Goal: Transaction & Acquisition: Subscribe to service/newsletter

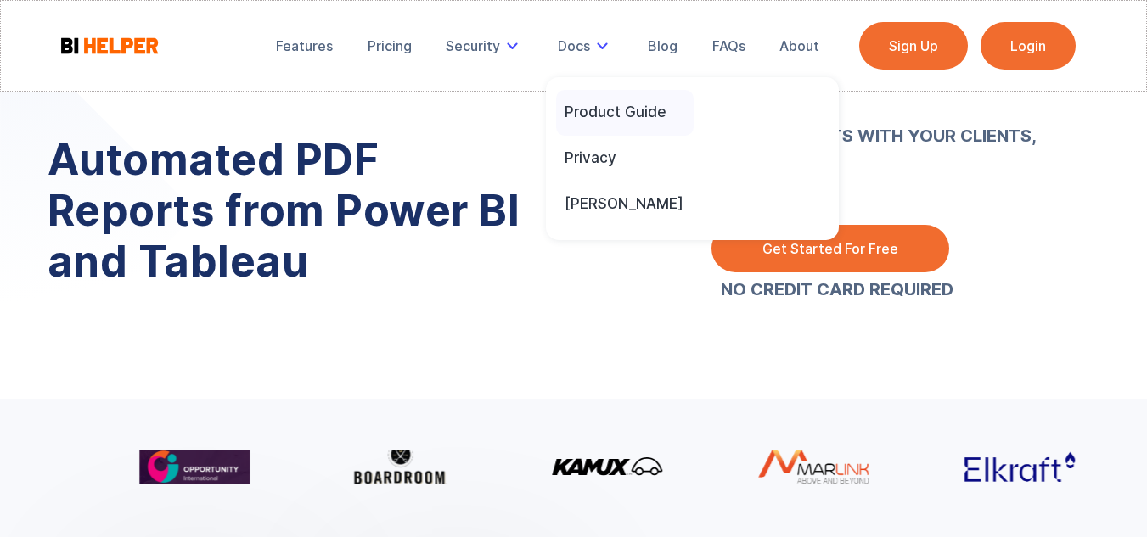
click at [622, 99] on link "Product Guide" at bounding box center [625, 113] width 138 height 46
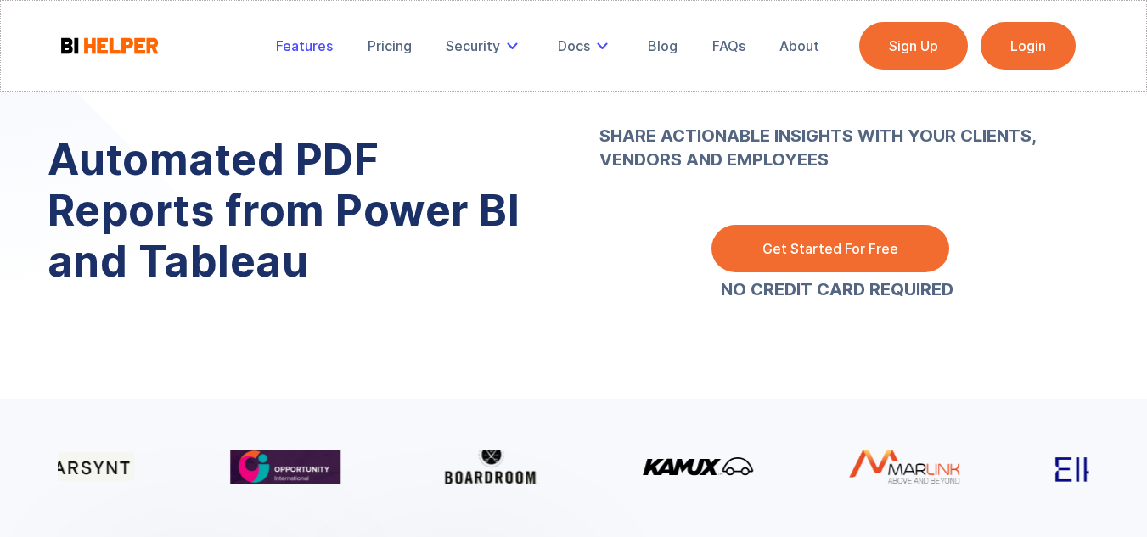
click at [316, 54] on link "Features" at bounding box center [304, 45] width 81 height 37
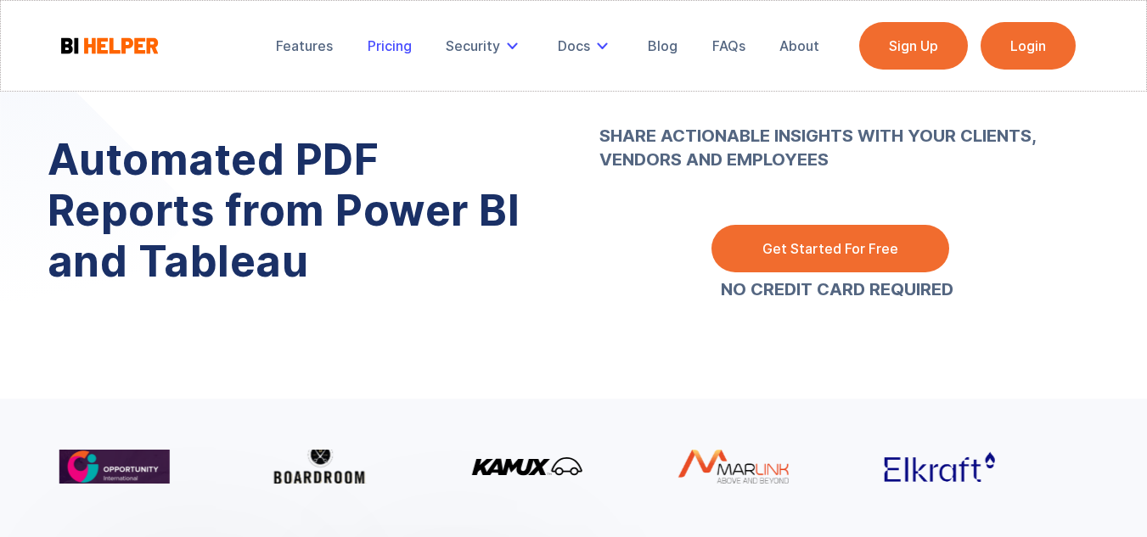
click at [403, 48] on div "Pricing" at bounding box center [390, 45] width 44 height 17
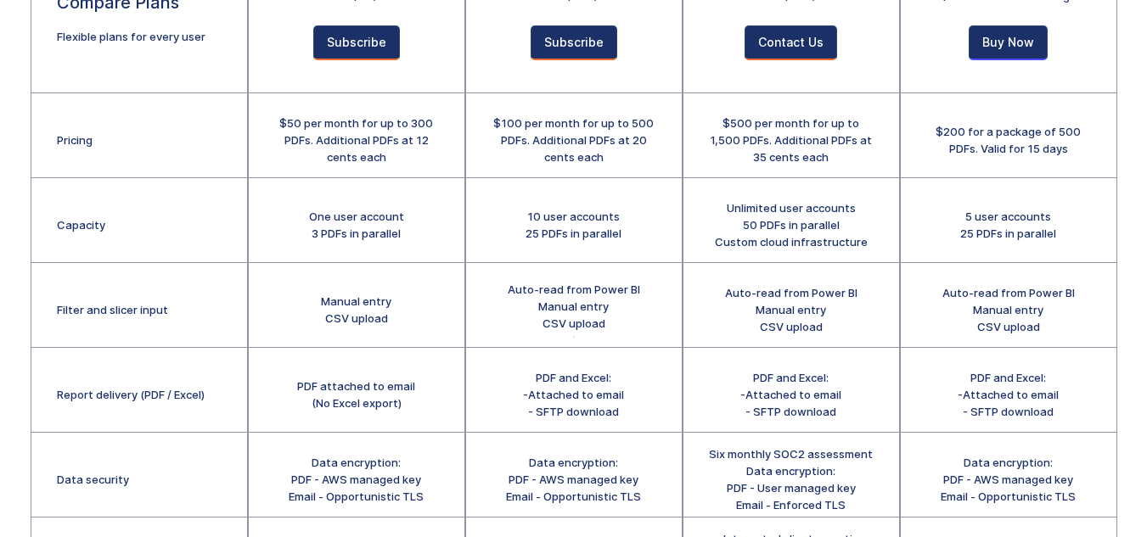
scroll to position [85, 0]
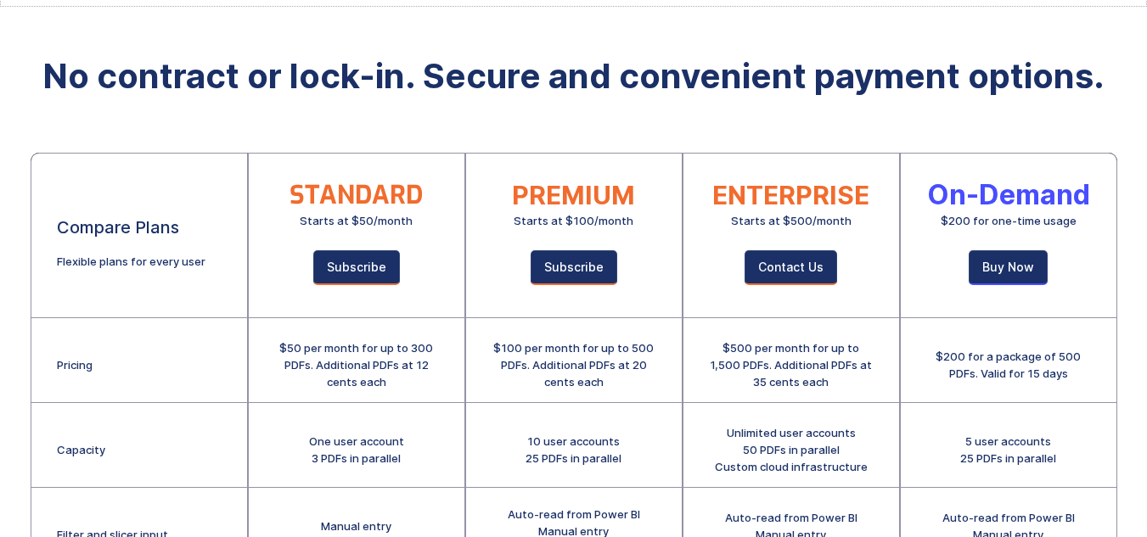
click at [454, 314] on div "STANDARD Starts at $50/month Subscribe" at bounding box center [357, 236] width 216 height 165
click at [458, 324] on div "$50 per month for up to 300 PDFs. Additional PDFs at 12 cents each" at bounding box center [357, 360] width 216 height 85
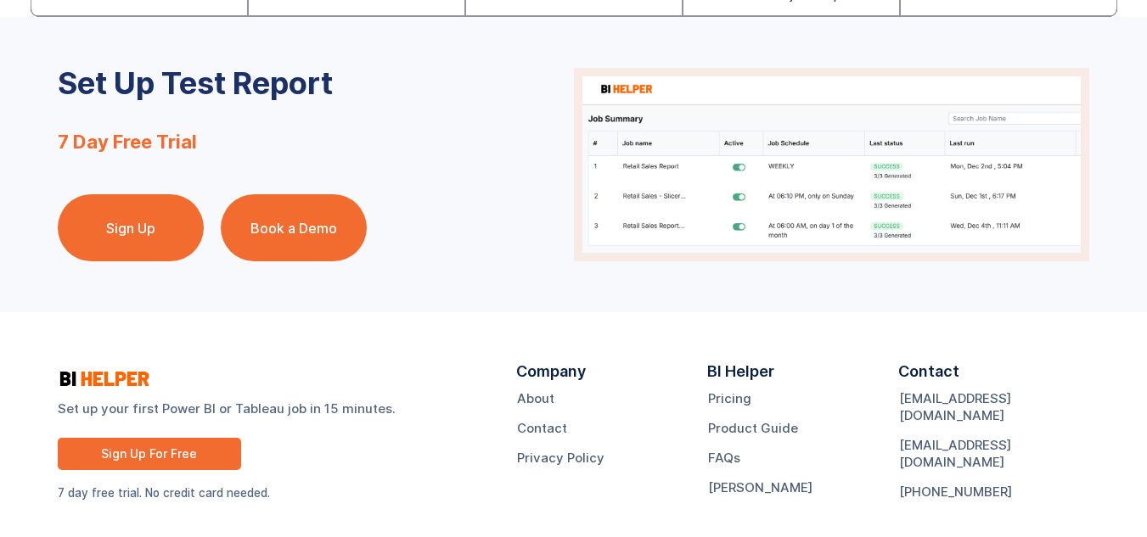
scroll to position [1004, 0]
